Goal: Information Seeking & Learning: Compare options

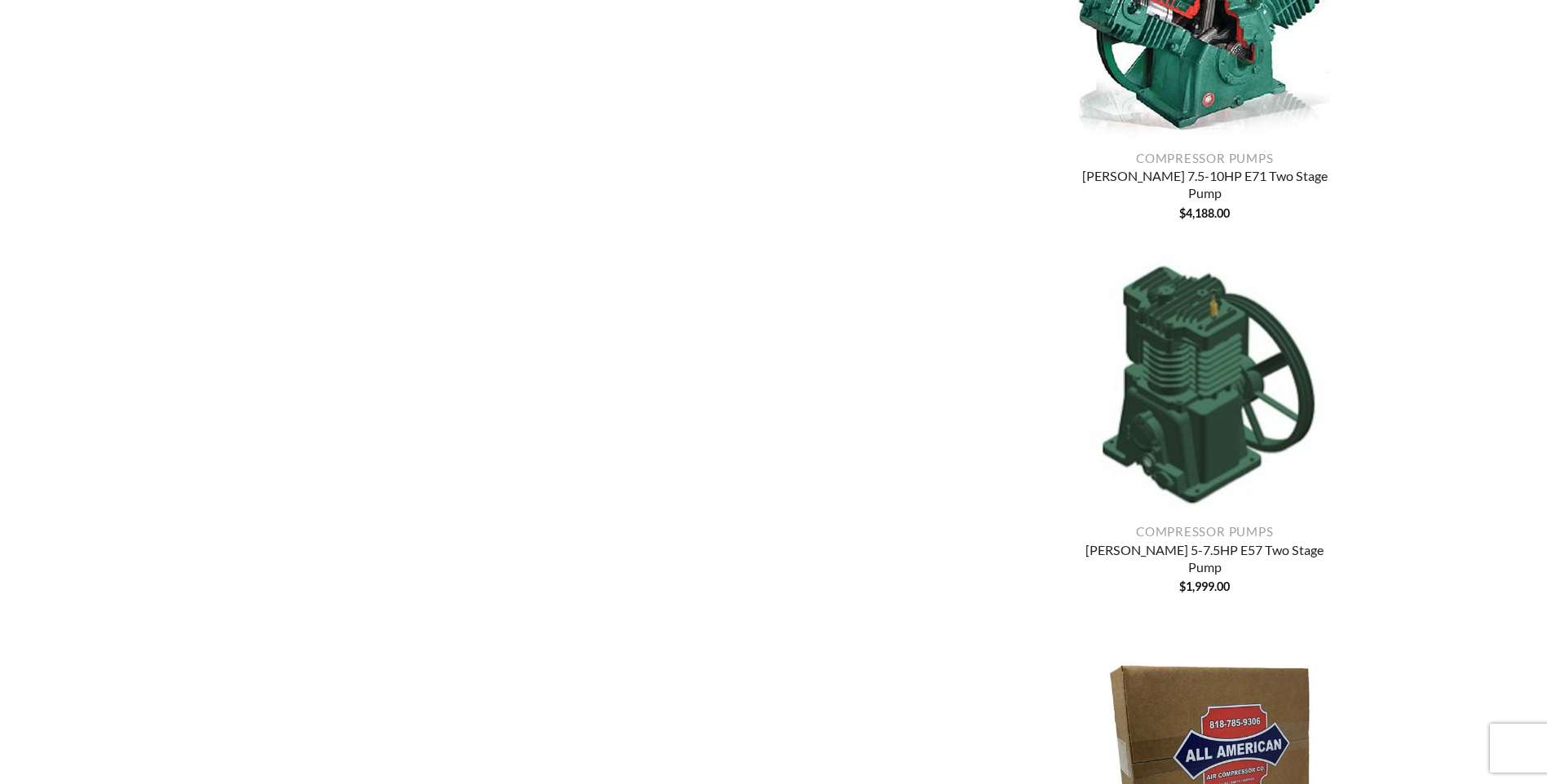
scroll to position [623, 0]
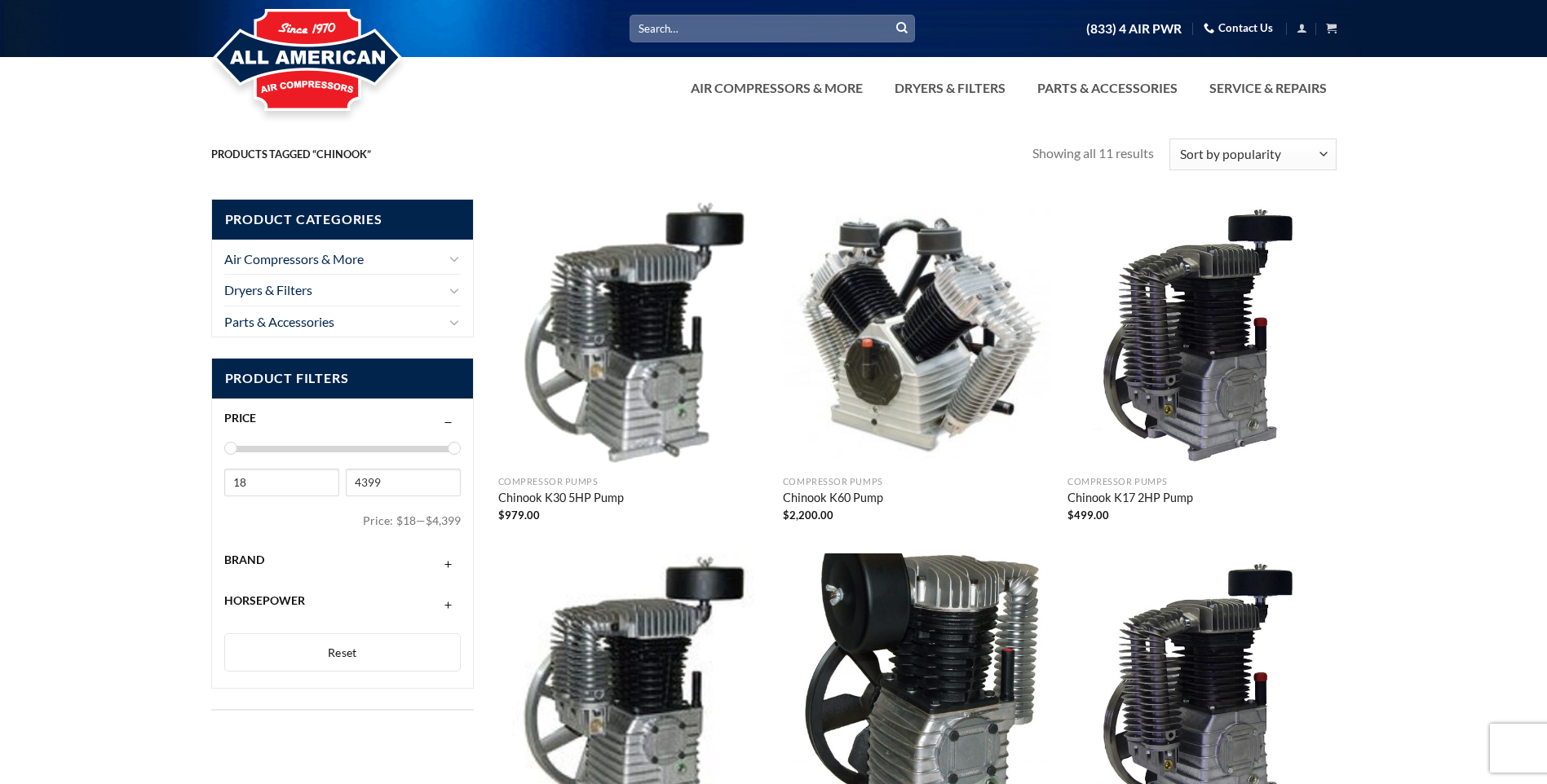
click at [588, 492] on link "Chinook K30 5HP Pump" at bounding box center [561, 499] width 126 height 18
